Goal: Obtain resource: Download file/media

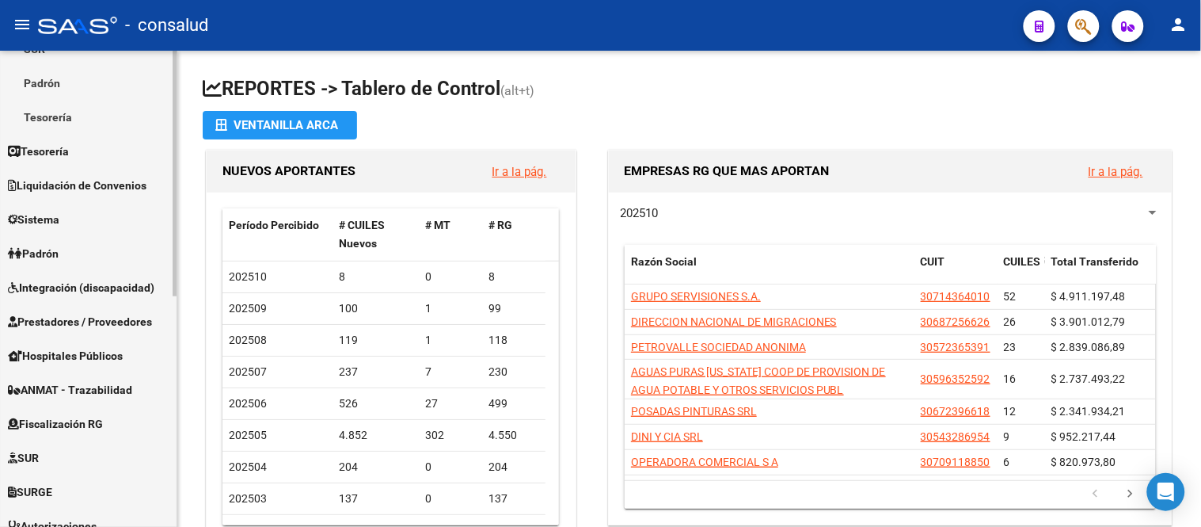
scroll to position [352, 0]
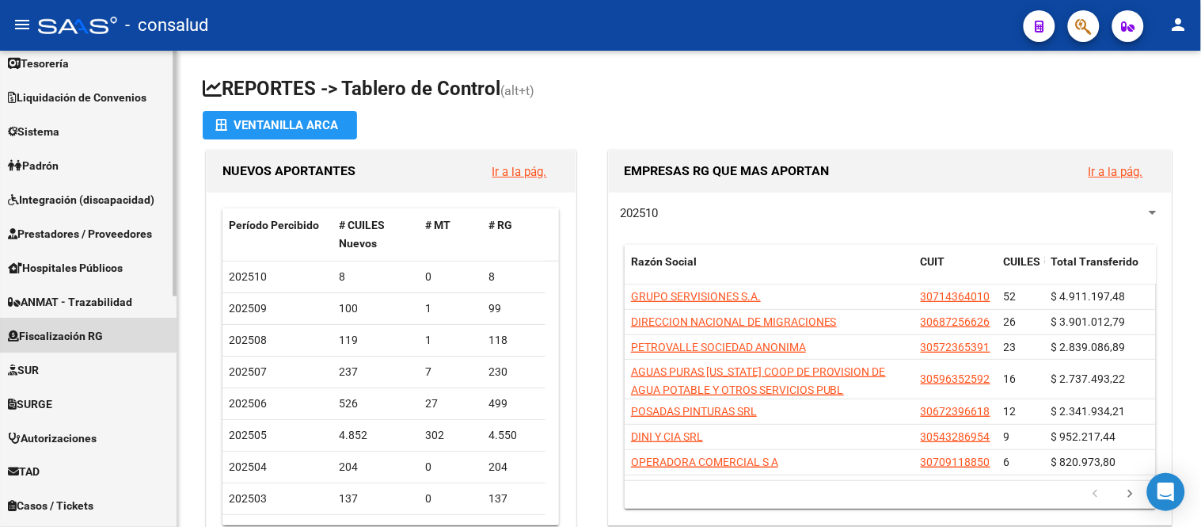
click at [60, 325] on link "Fiscalización RG" at bounding box center [88, 335] width 177 height 34
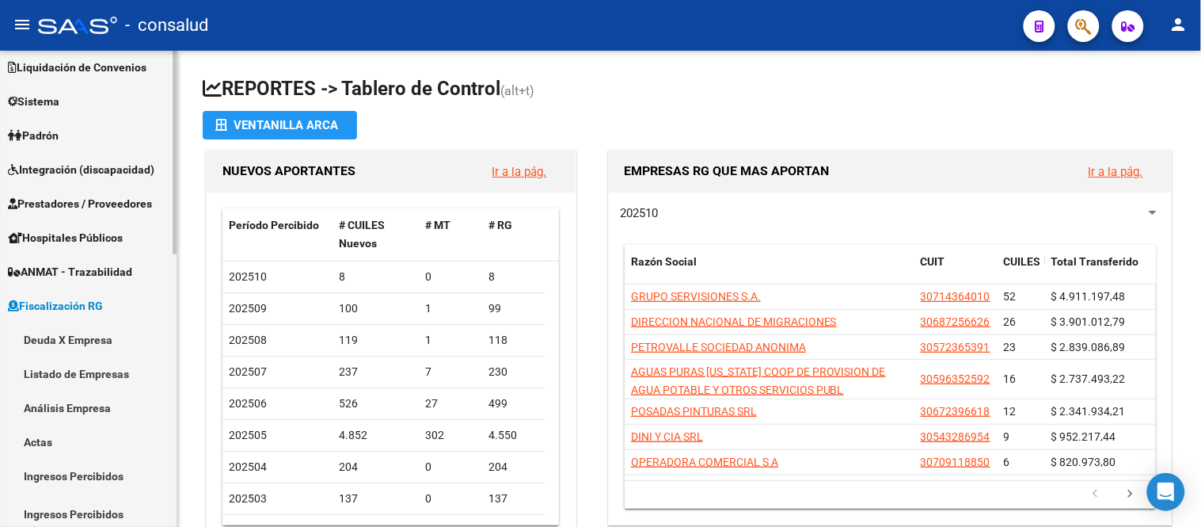
scroll to position [113, 0]
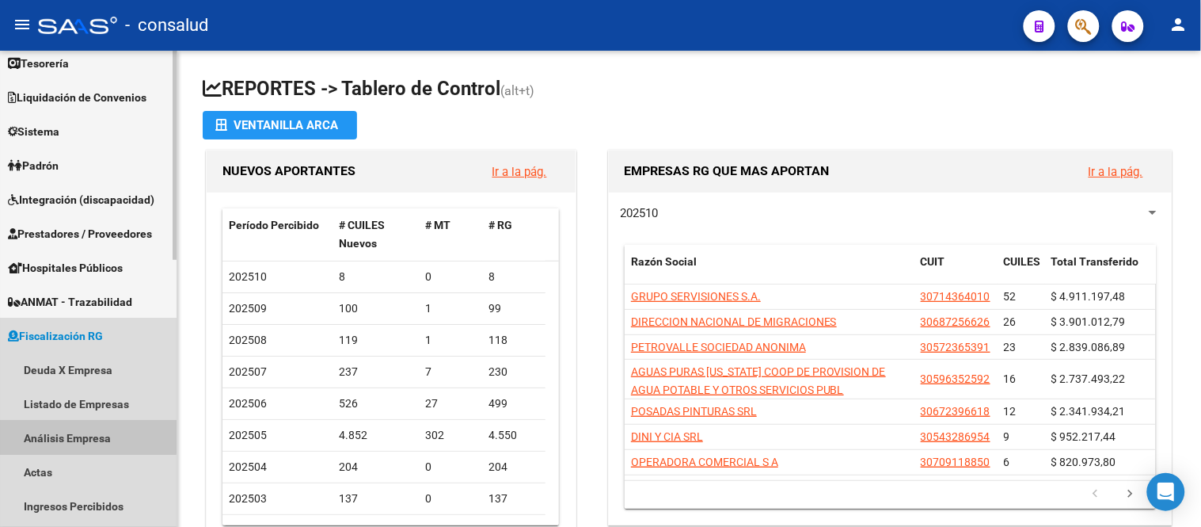
drag, startPoint x: 59, startPoint y: 435, endPoint x: 92, endPoint y: 424, distance: 34.6
click at [59, 435] on link "Análisis Empresa" at bounding box center [88, 437] width 177 height 34
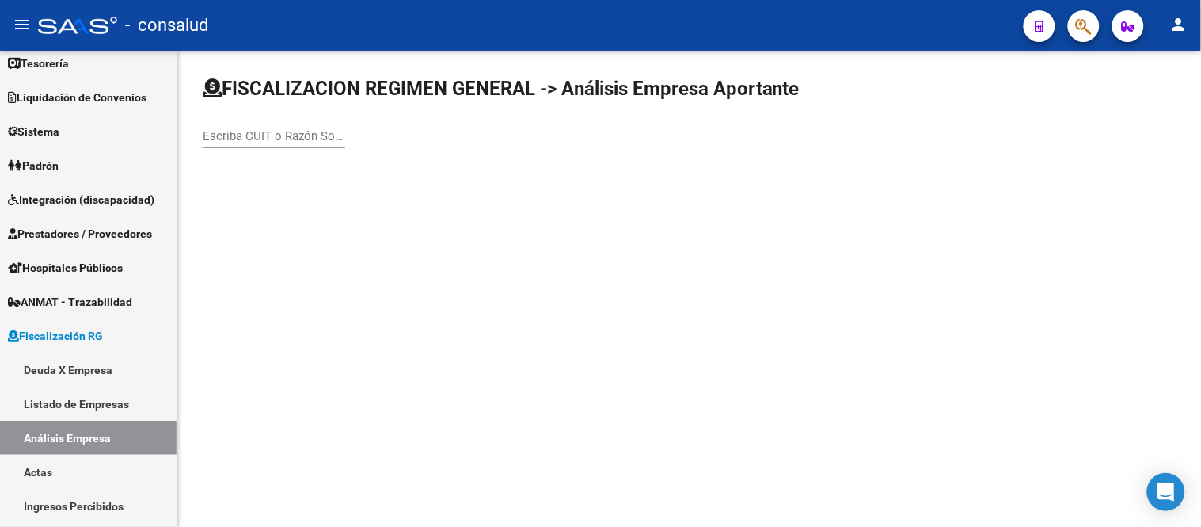
click at [211, 135] on input "Escriba CUIT o Razón Social para buscar" at bounding box center [274, 136] width 143 height 14
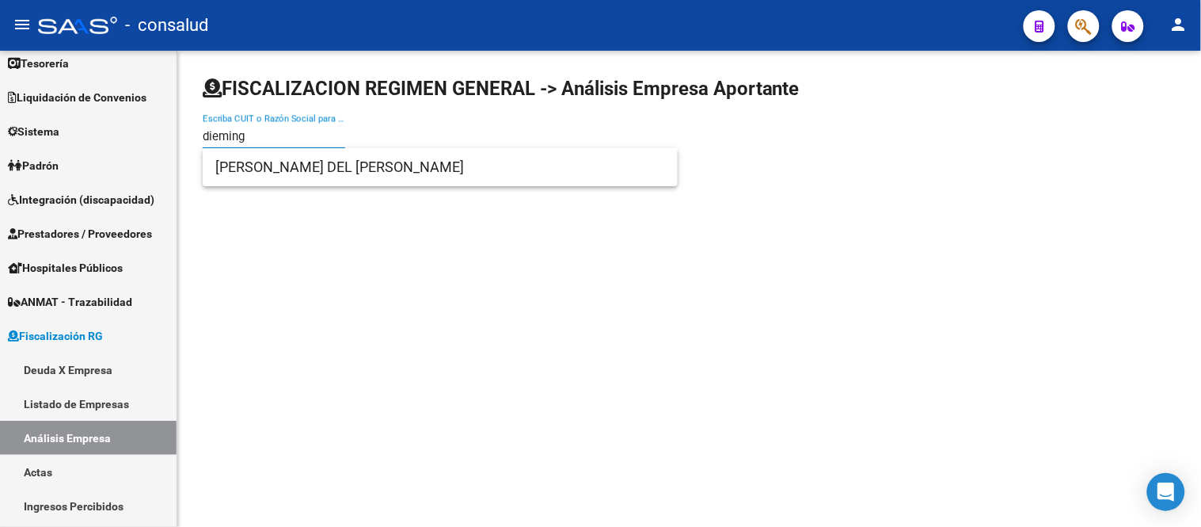
type input "dieming"
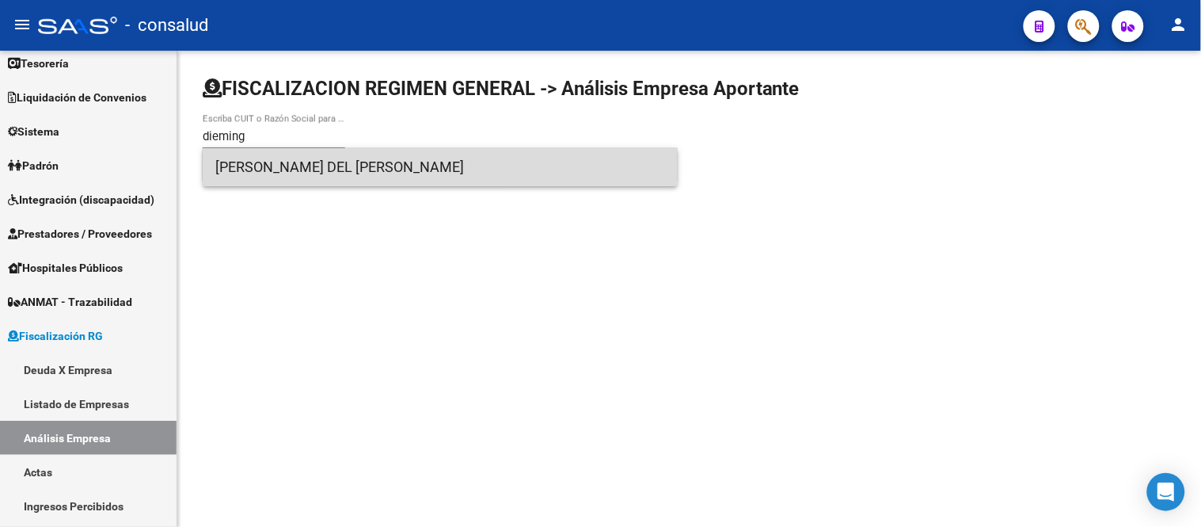
click at [290, 166] on span "[PERSON_NAME] DEL [PERSON_NAME]" at bounding box center [440, 167] width 450 height 38
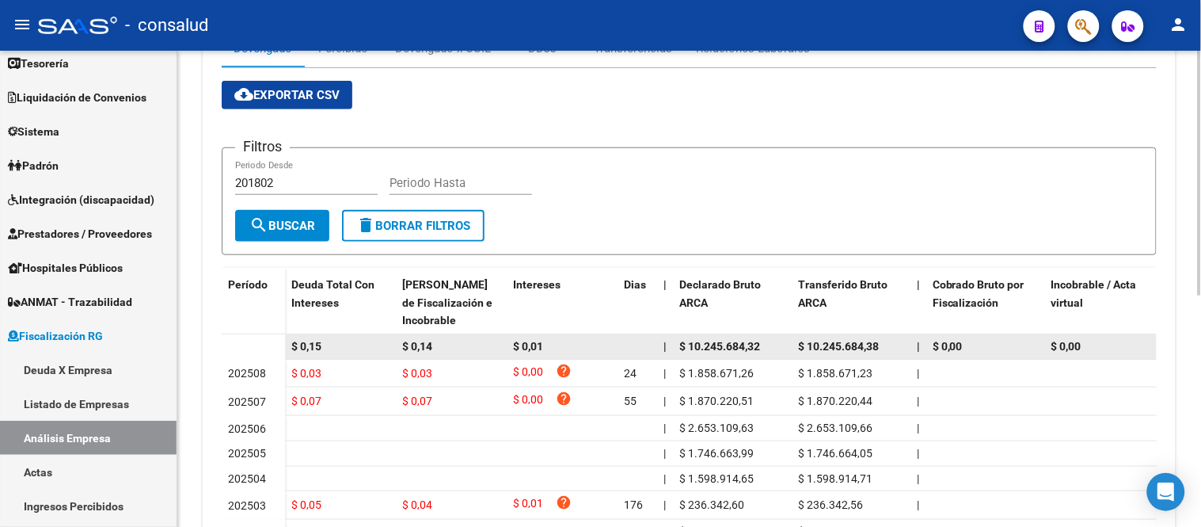
scroll to position [88, 0]
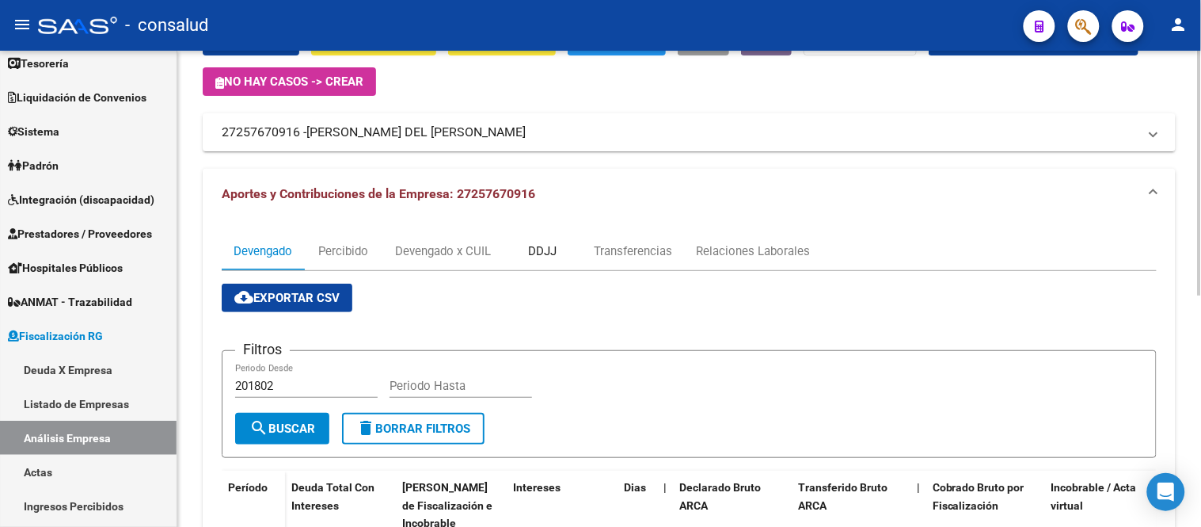
click at [546, 245] on div "DDJJ" at bounding box center [542, 250] width 29 height 17
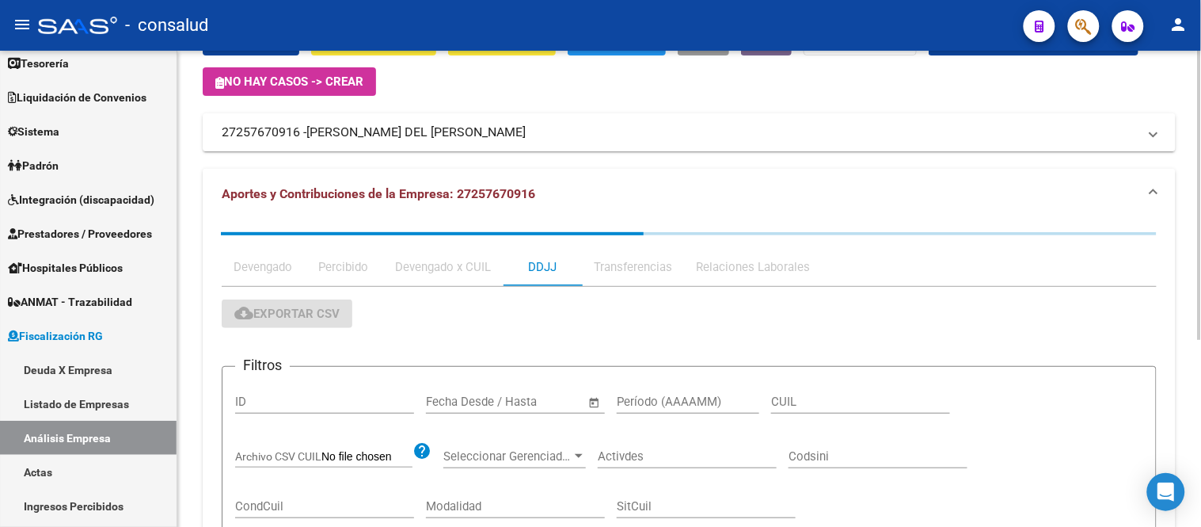
scroll to position [0, 0]
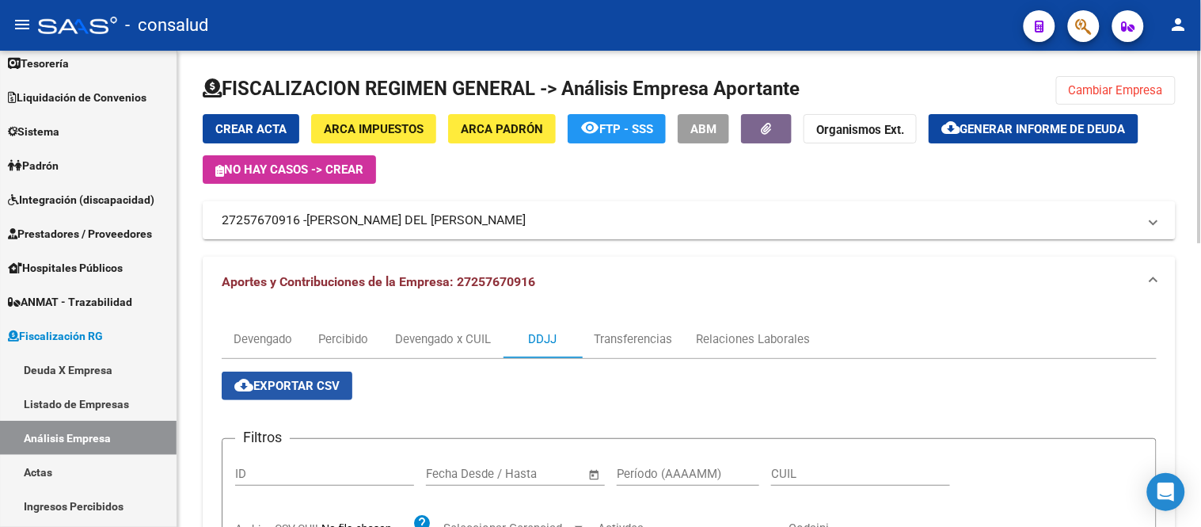
click at [276, 389] on span "cloud_download Exportar CSV" at bounding box center [286, 385] width 105 height 14
